Goal: Find contact information: Find contact information

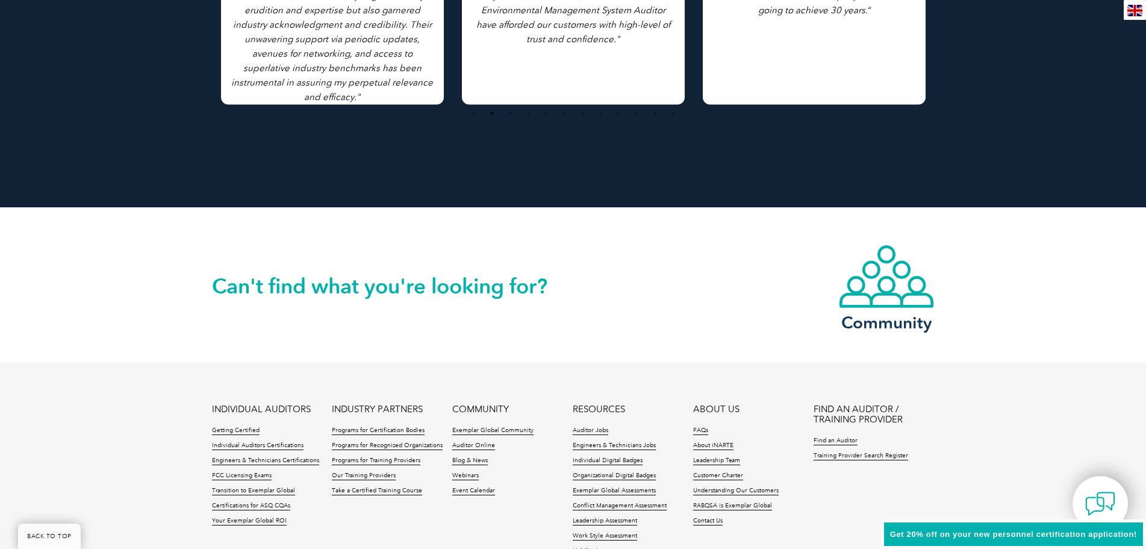
scroll to position [2751, 0]
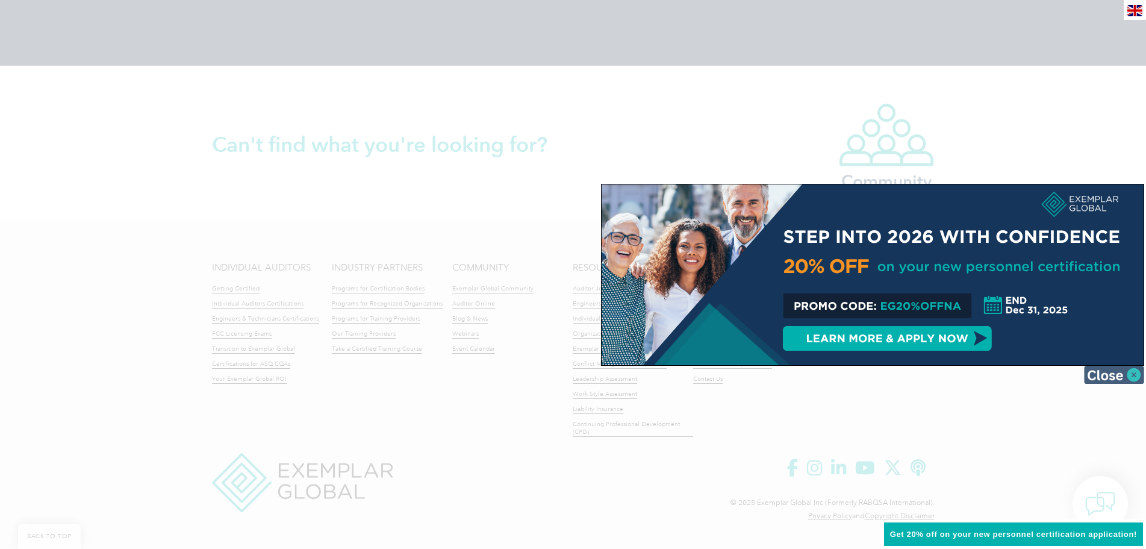
click at [1132, 373] on img at bounding box center [1114, 375] width 60 height 18
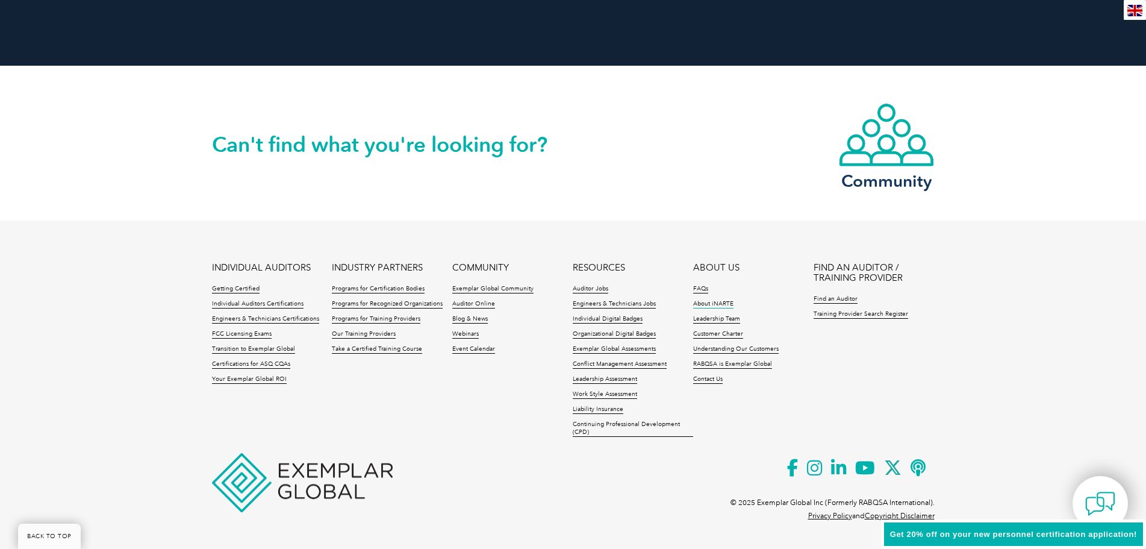
click at [714, 304] on link "About iNARTE" at bounding box center [713, 304] width 40 height 8
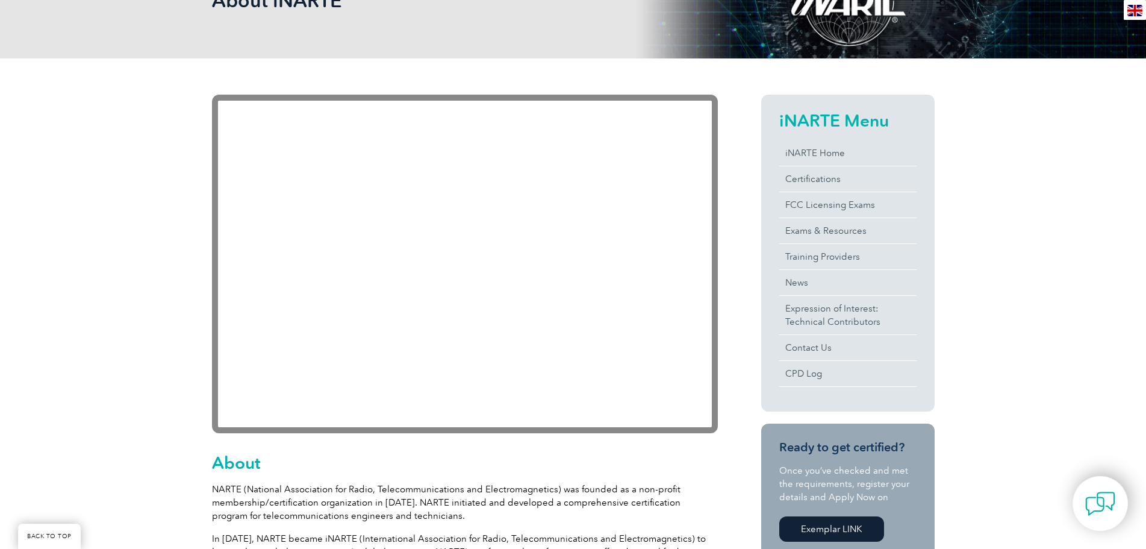
scroll to position [181, 0]
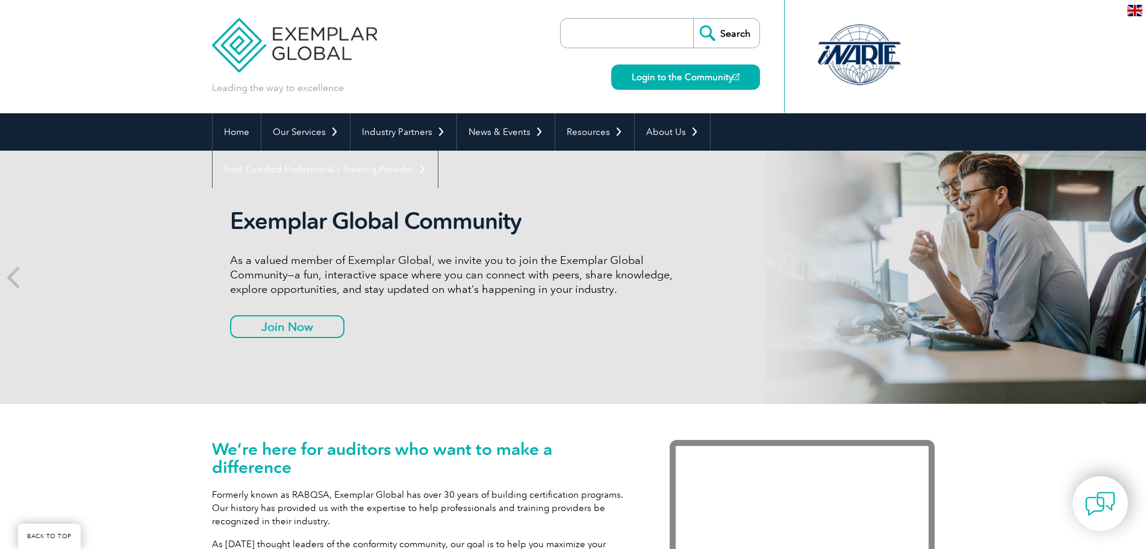
scroll to position [2751, 0]
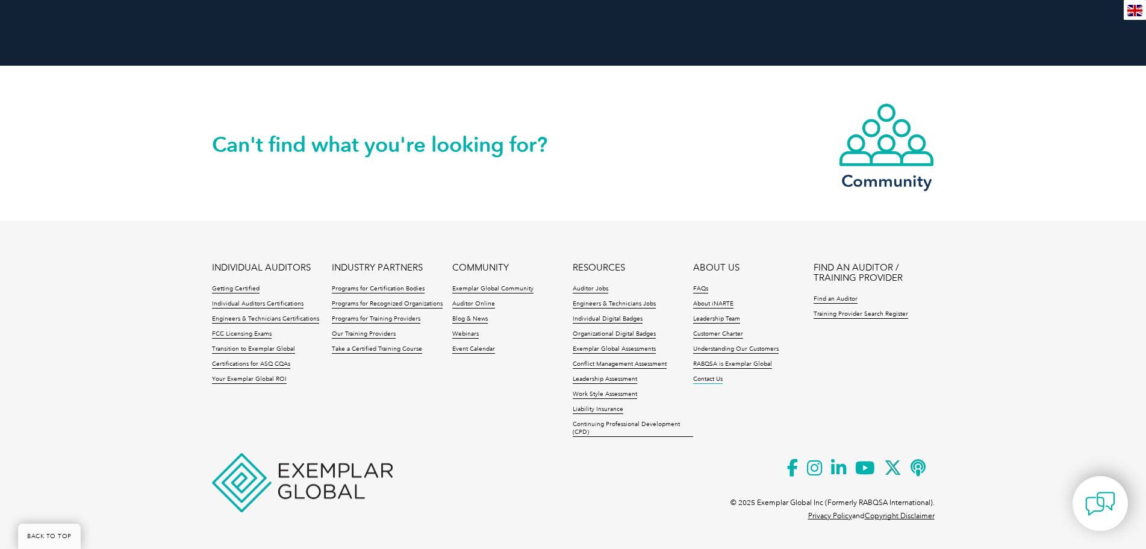
click at [705, 379] on link "Contact Us" at bounding box center [708, 379] width 30 height 8
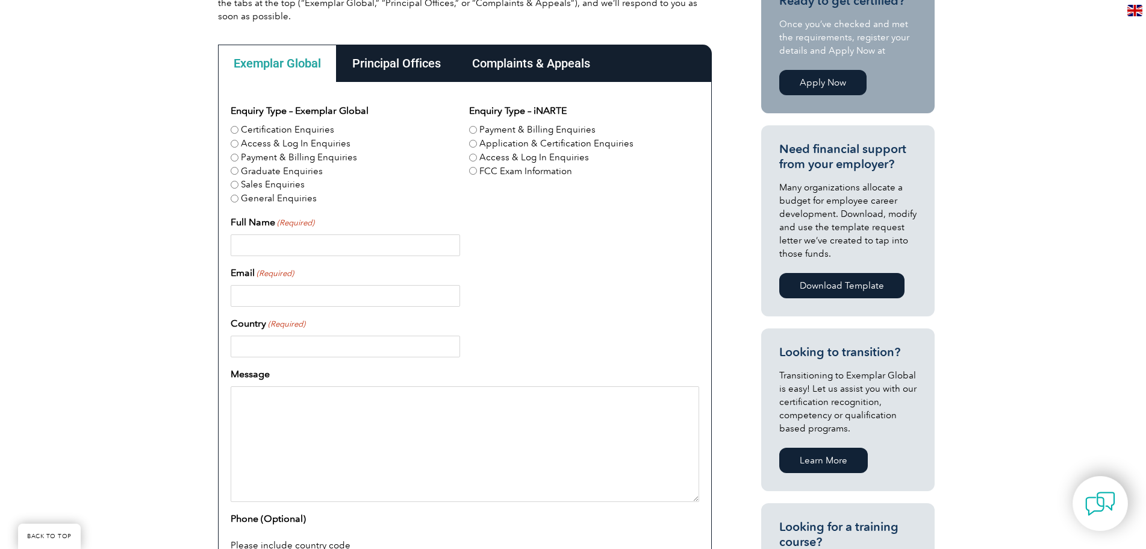
scroll to position [241, 0]
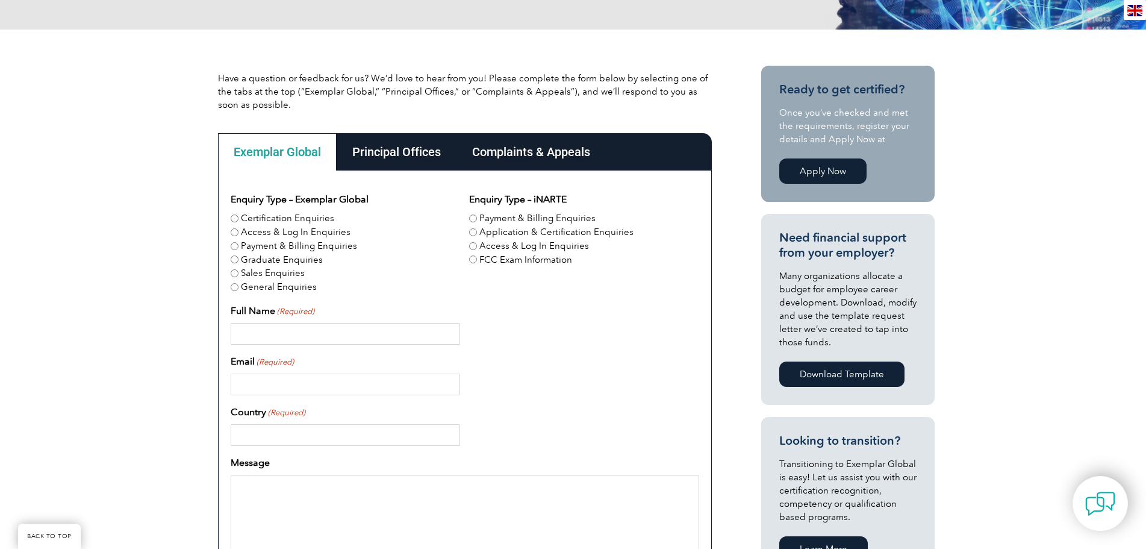
click at [413, 165] on div "Principal Offices" at bounding box center [397, 151] width 120 height 37
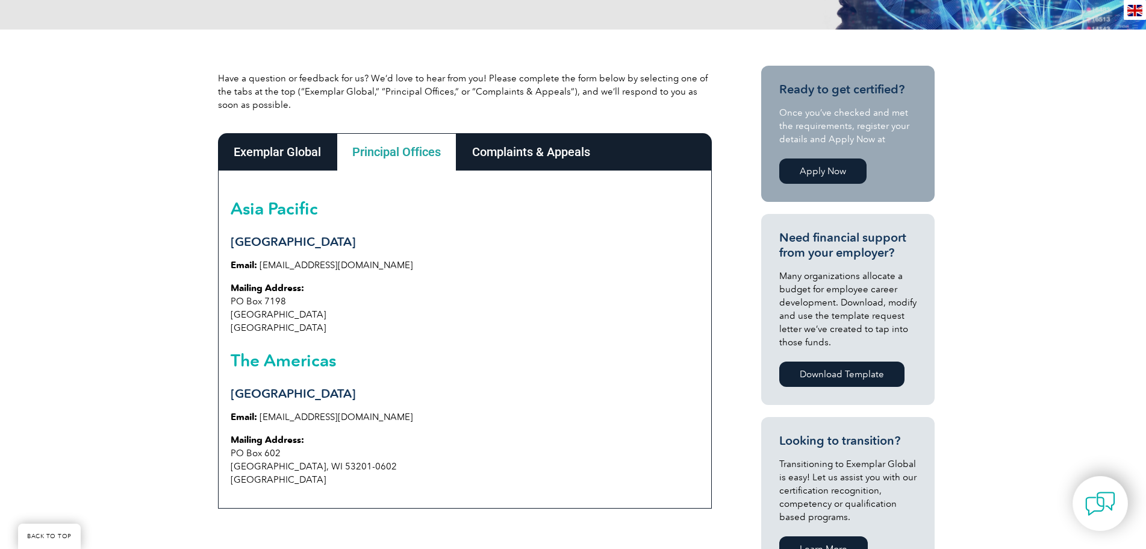
click at [501, 163] on div "Complaints & Appeals" at bounding box center [531, 151] width 149 height 37
